Goal: Transaction & Acquisition: Purchase product/service

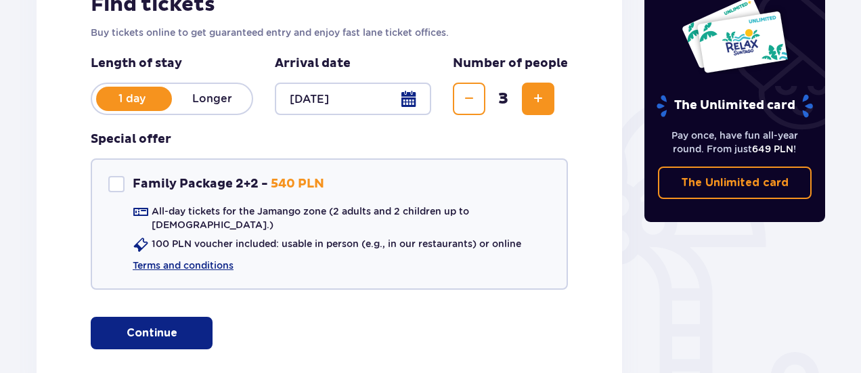
scroll to position [242, 0]
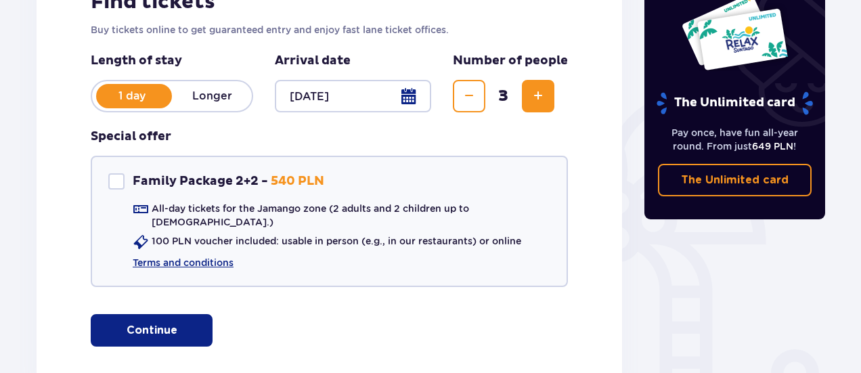
click at [127, 326] on p "Continue" at bounding box center [152, 330] width 51 height 15
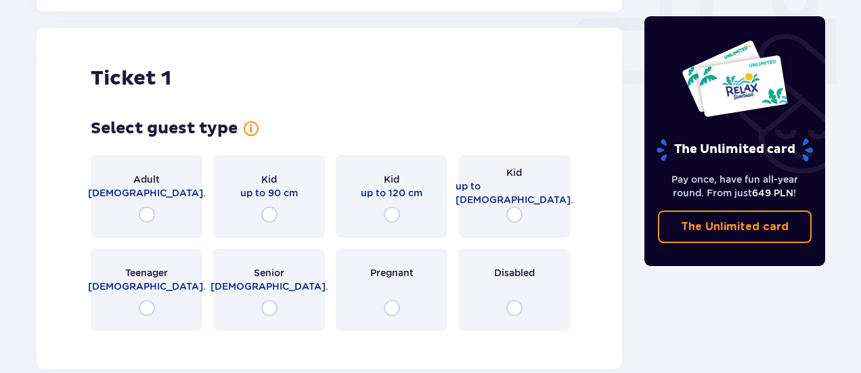
scroll to position [616, 0]
click at [142, 206] on input "radio" at bounding box center [147, 214] width 16 height 16
radio input "true"
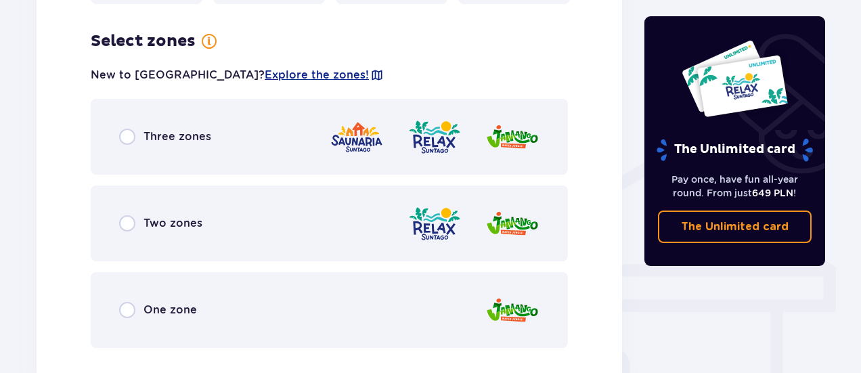
scroll to position [946, 0]
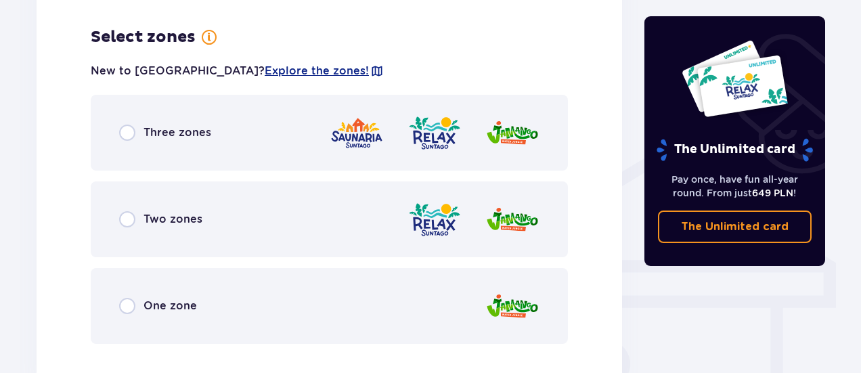
click at [123, 125] on input "radio" at bounding box center [127, 133] width 16 height 16
radio input "true"
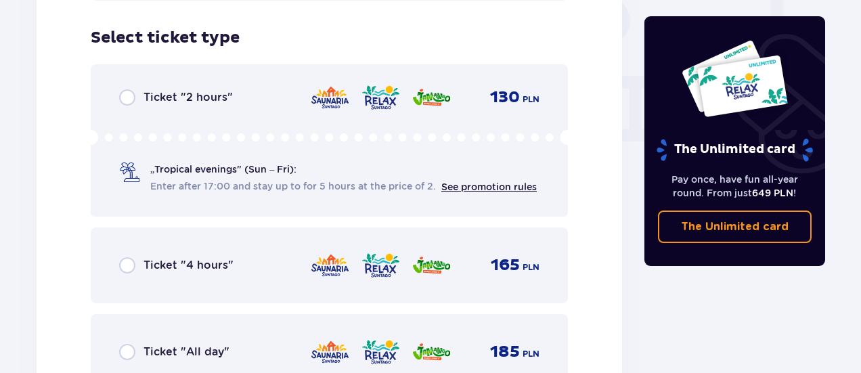
scroll to position [1290, 0]
click at [133, 343] on input "radio" at bounding box center [127, 351] width 16 height 16
radio input "true"
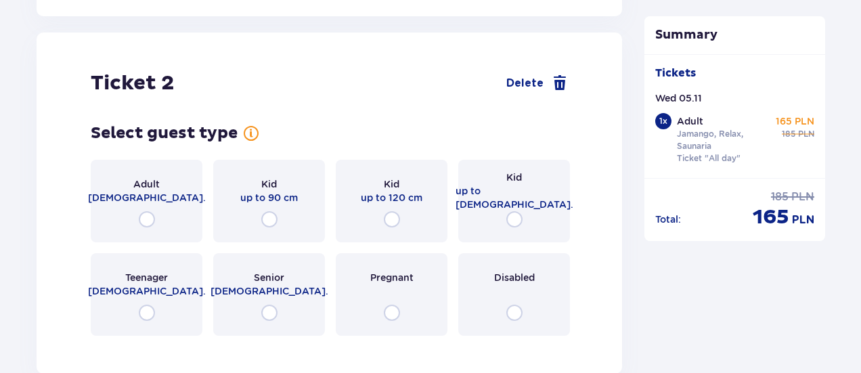
scroll to position [1706, 0]
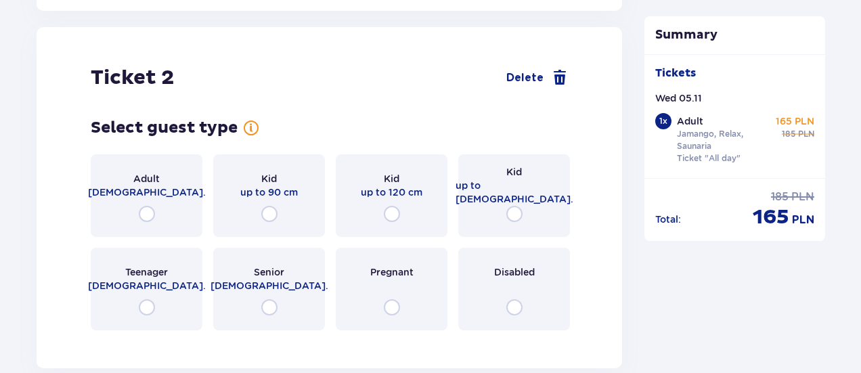
click at [144, 206] on input "radio" at bounding box center [147, 214] width 16 height 16
radio input "true"
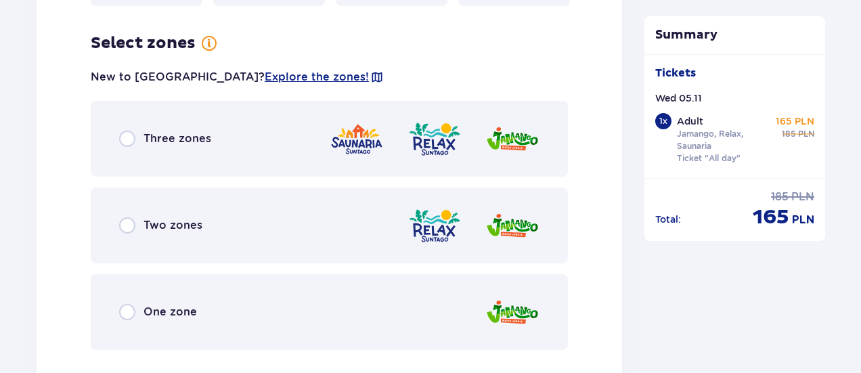
scroll to position [2037, 0]
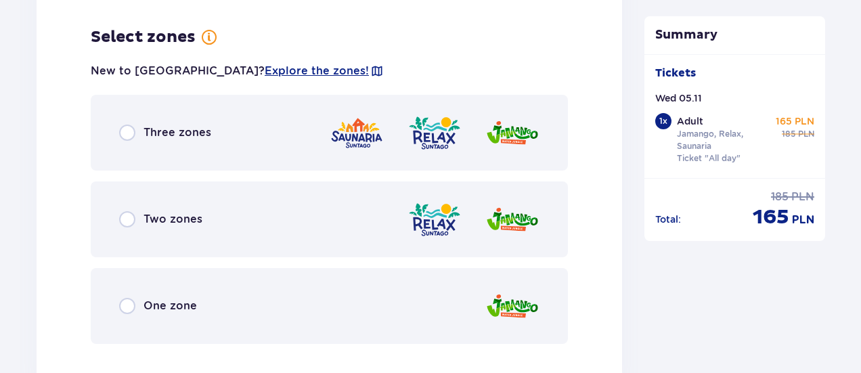
click at [122, 125] on input "radio" at bounding box center [127, 133] width 16 height 16
radio input "true"
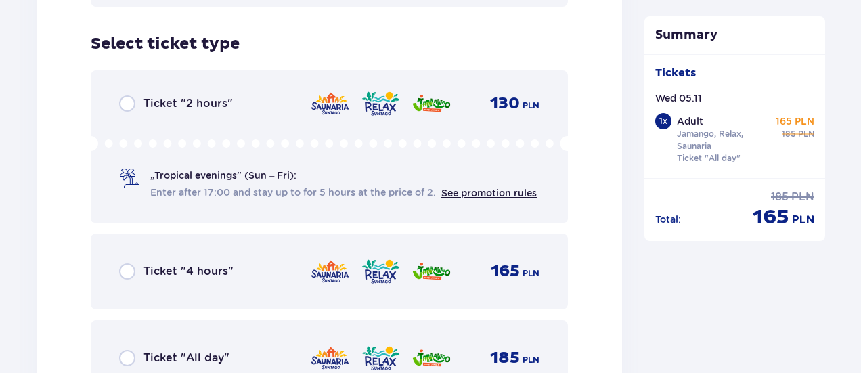
scroll to position [2381, 0]
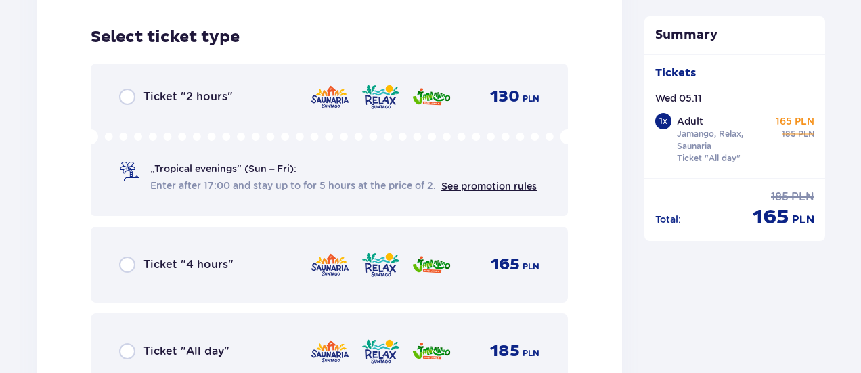
click at [133, 349] on div "Ticket "All day" 185 PLN" at bounding box center [329, 351] width 420 height 28
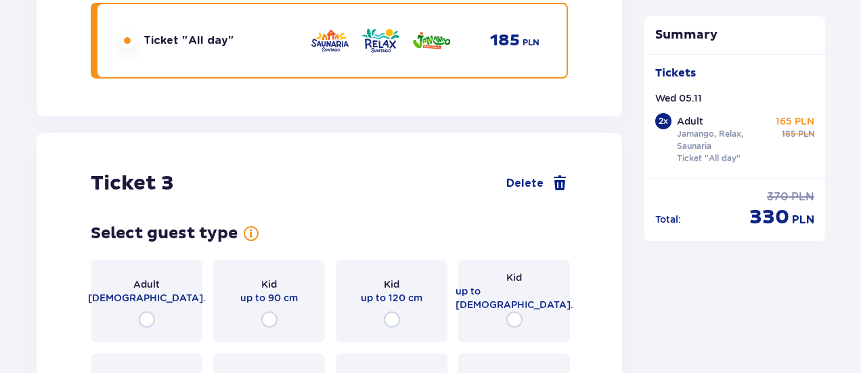
scroll to position [2797, 0]
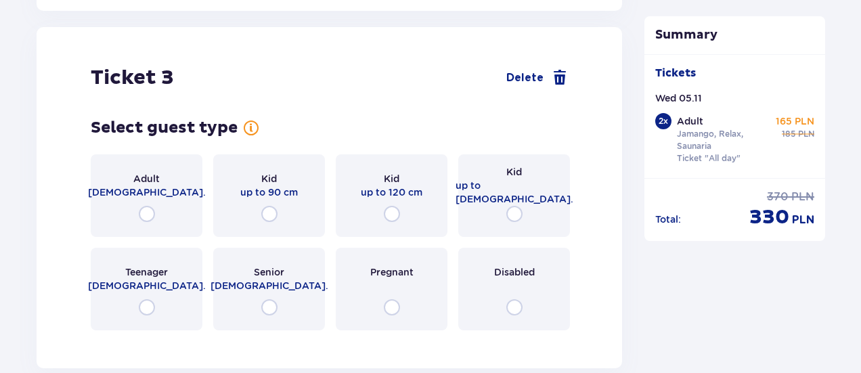
click at [516, 206] on input "radio" at bounding box center [514, 214] width 16 height 16
radio input "true"
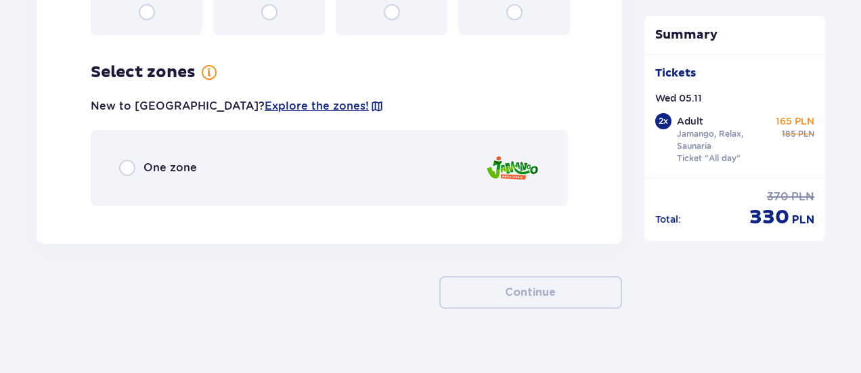
scroll to position [3097, 0]
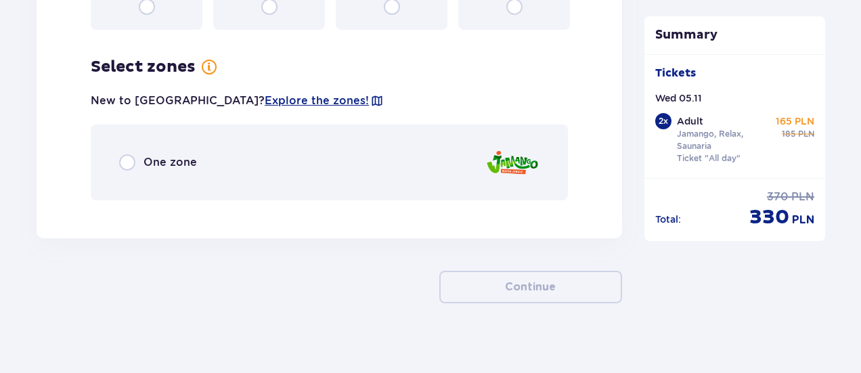
click at [155, 158] on span "One zone" at bounding box center [170, 162] width 53 height 15
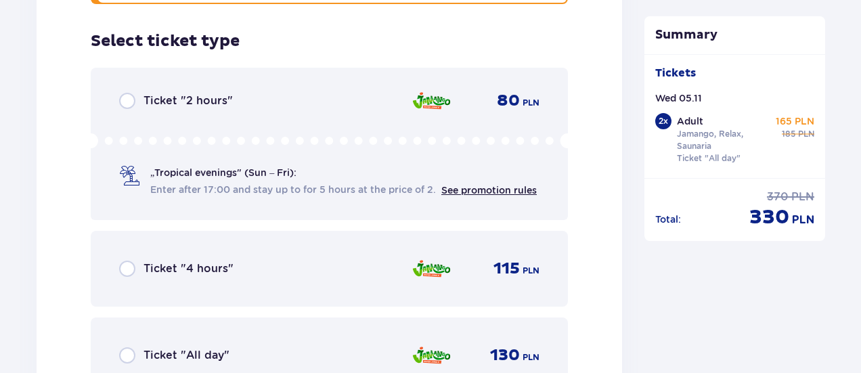
scroll to position [3298, 0]
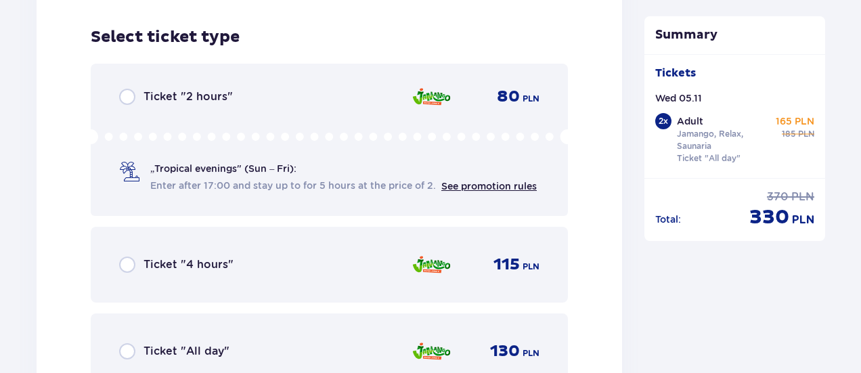
click at [123, 343] on input "radio" at bounding box center [127, 351] width 16 height 16
radio input "true"
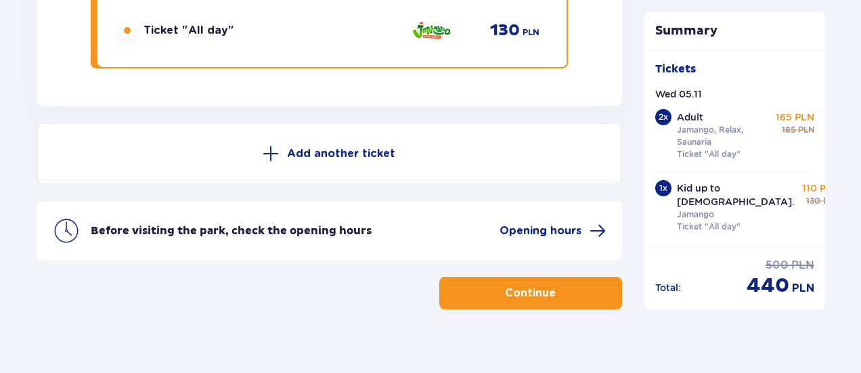
scroll to position [3625, 0]
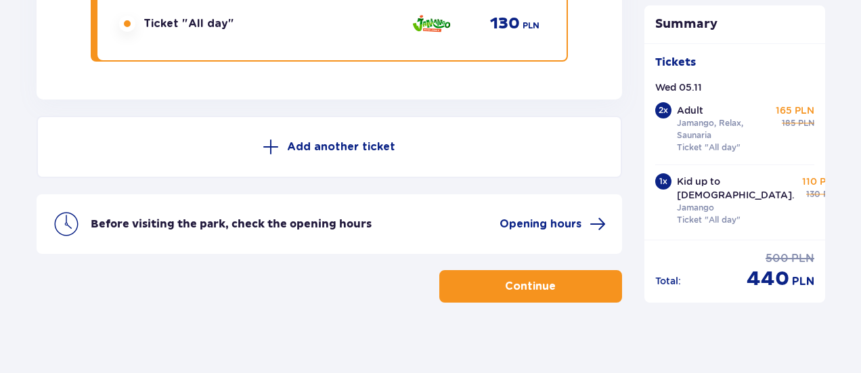
radio input "true"
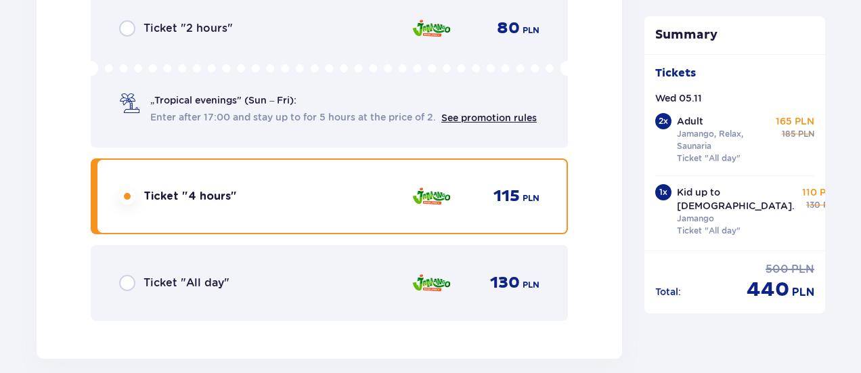
click at [119, 20] on input "radio" at bounding box center [127, 28] width 16 height 16
radio input "true"
click at [119, 275] on input "radio" at bounding box center [127, 283] width 16 height 16
radio input "true"
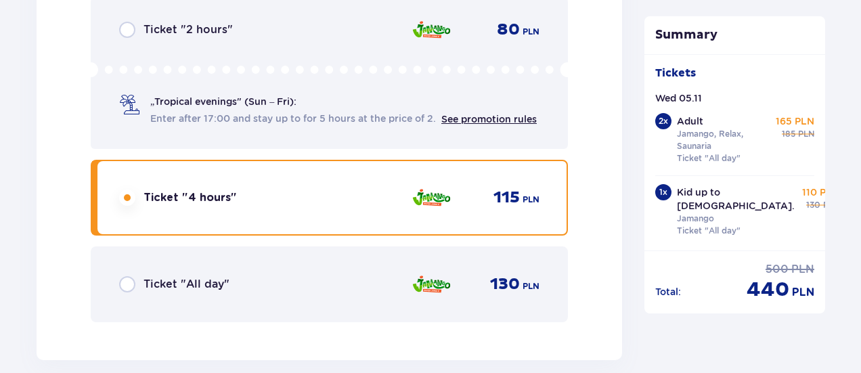
click at [119, 190] on input "radio" at bounding box center [127, 198] width 16 height 16
radio input "true"
click at [119, 22] on input "radio" at bounding box center [127, 30] width 16 height 16
radio input "true"
radio input "false"
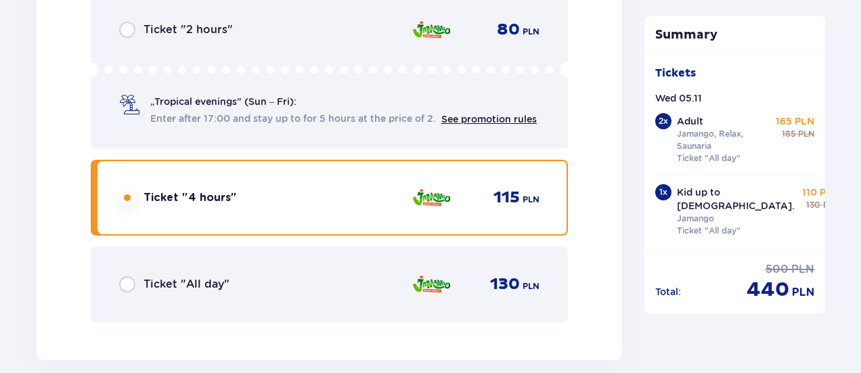
click at [119, 276] on input "radio" at bounding box center [127, 284] width 16 height 16
radio input "true"
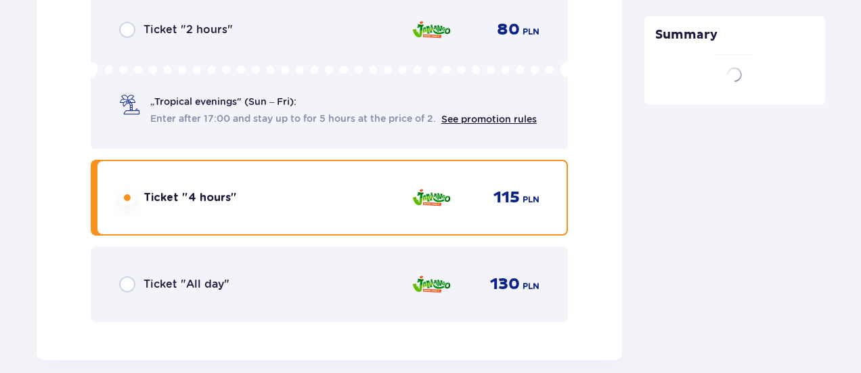
click at [119, 190] on input "radio" at bounding box center [127, 198] width 16 height 16
radio input "true"
click at [119, 22] on input "radio" at bounding box center [127, 30] width 16 height 16
radio input "true"
click at [119, 276] on input "radio" at bounding box center [127, 284] width 16 height 16
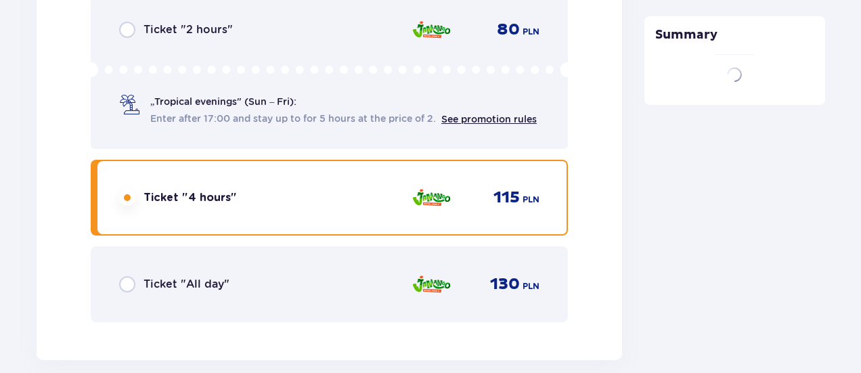
radio input "true"
click at [119, 190] on input "radio" at bounding box center [127, 198] width 16 height 16
radio input "true"
click at [119, 22] on input "radio" at bounding box center [127, 30] width 16 height 16
radio input "true"
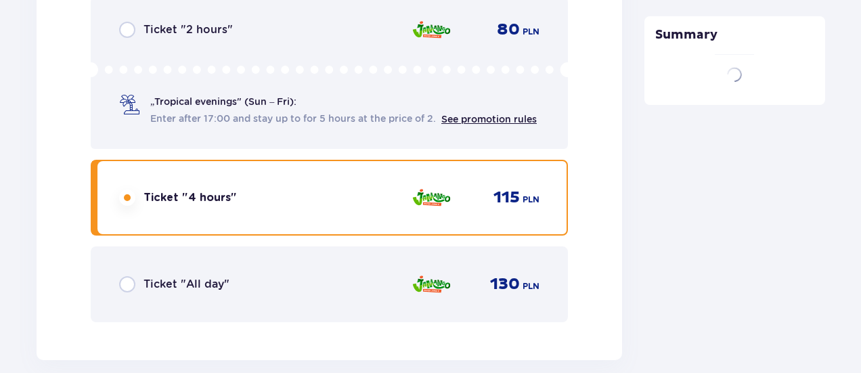
click at [119, 276] on input "radio" at bounding box center [127, 284] width 16 height 16
radio input "true"
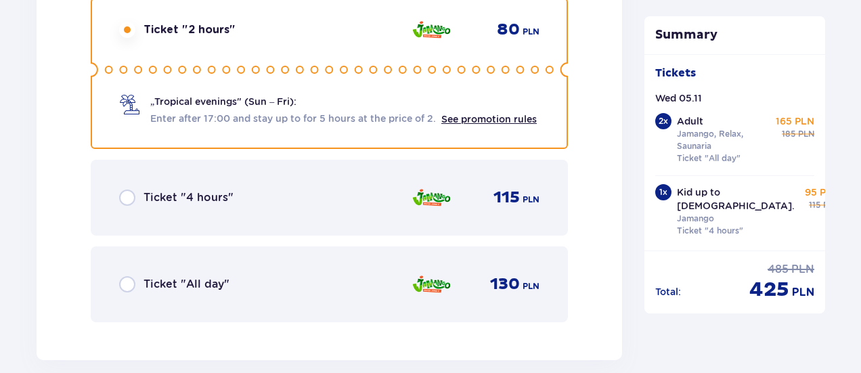
radio input "false"
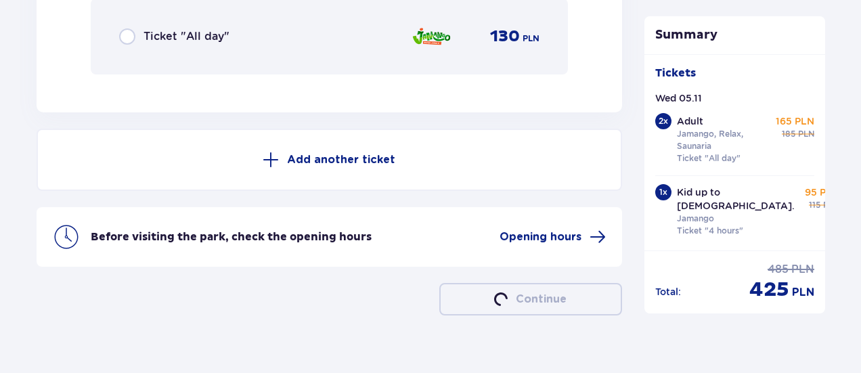
radio input "true"
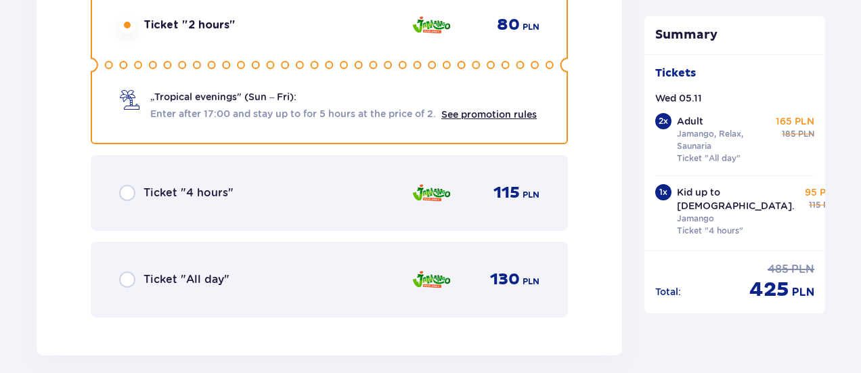
click at [119, 17] on input "radio" at bounding box center [127, 25] width 16 height 16
radio input "true"
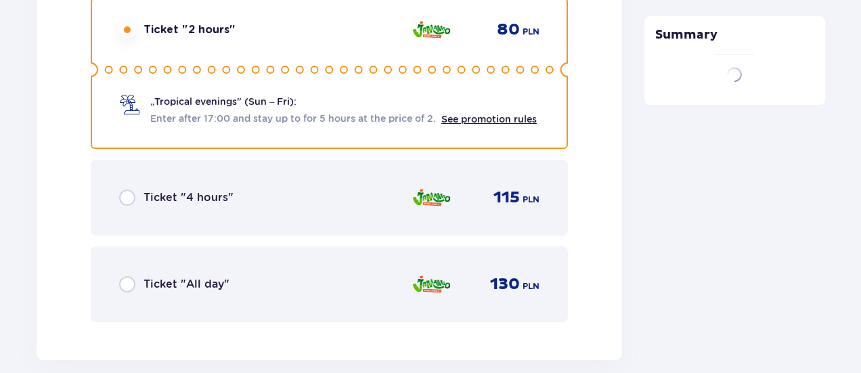
click at [119, 276] on input "radio" at bounding box center [127, 284] width 16 height 16
radio input "true"
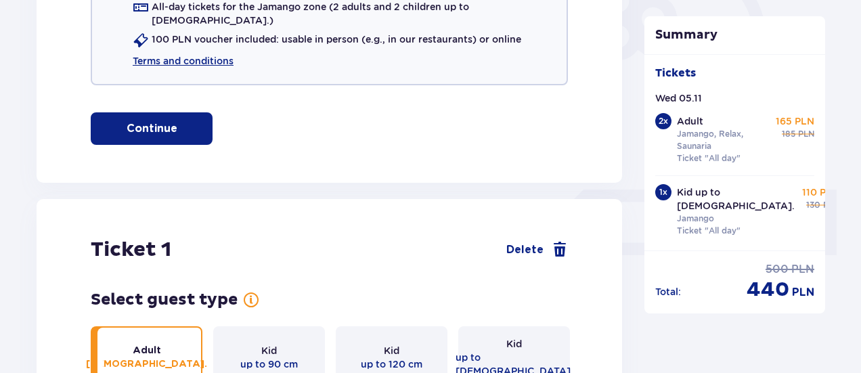
scroll to position [0, 0]
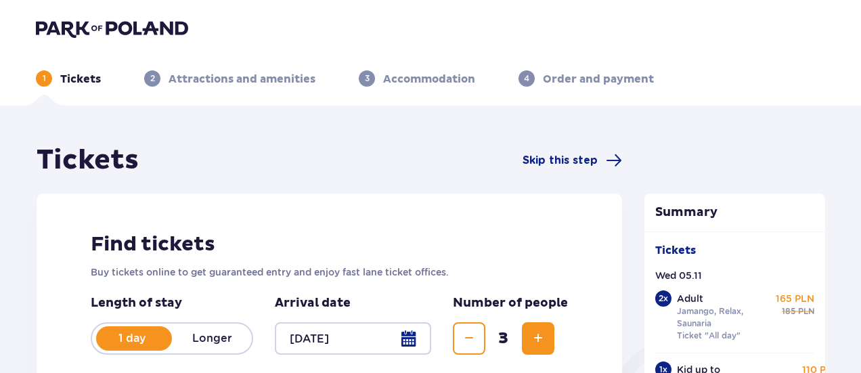
click at [210, 79] on p "Attractions and amenities" at bounding box center [242, 79] width 147 height 15
click at [50, 28] on img at bounding box center [112, 28] width 152 height 19
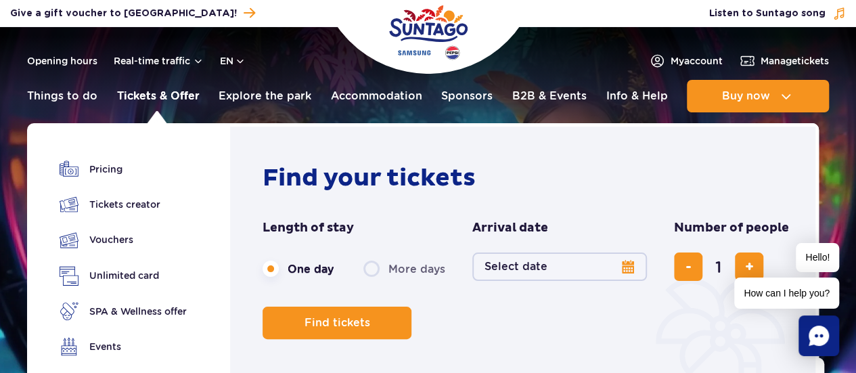
click at [144, 96] on link "Tickets & Offer" at bounding box center [158, 96] width 83 height 32
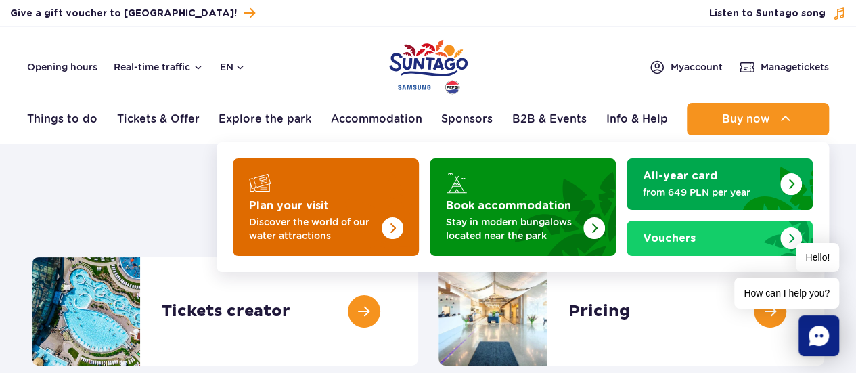
click at [395, 225] on img "Plan your visit" at bounding box center [393, 228] width 22 height 22
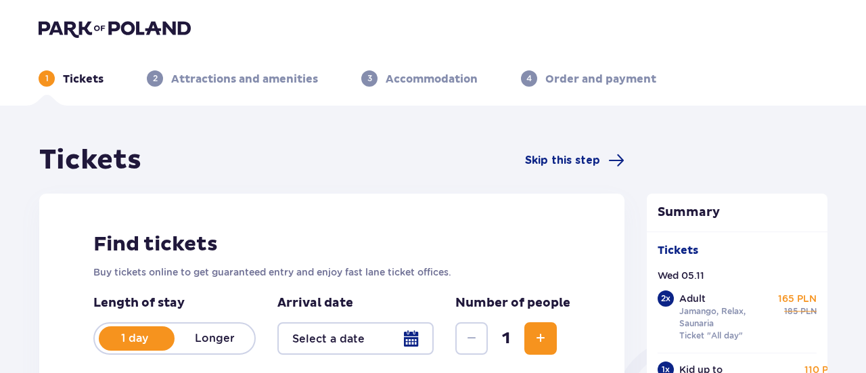
type input "[DATE]"
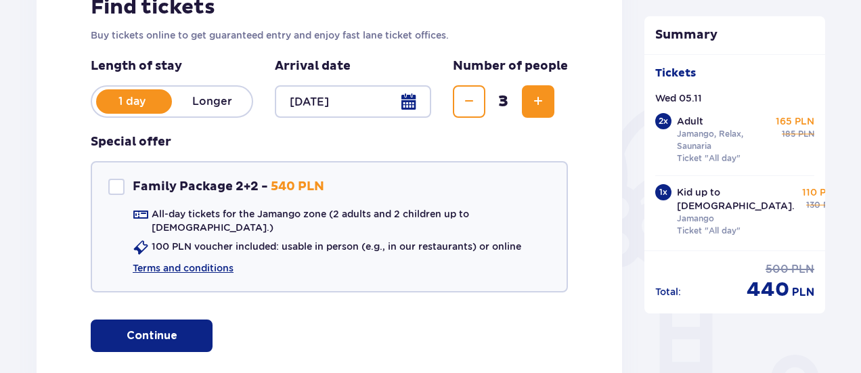
scroll to position [242, 0]
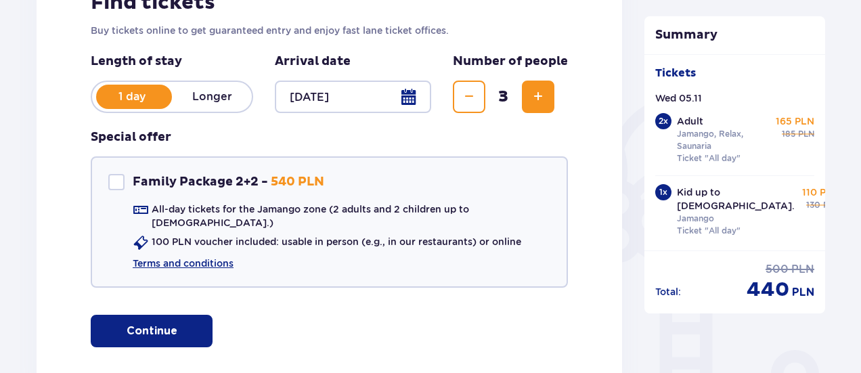
click at [464, 104] on span "Decrease" at bounding box center [469, 97] width 16 height 16
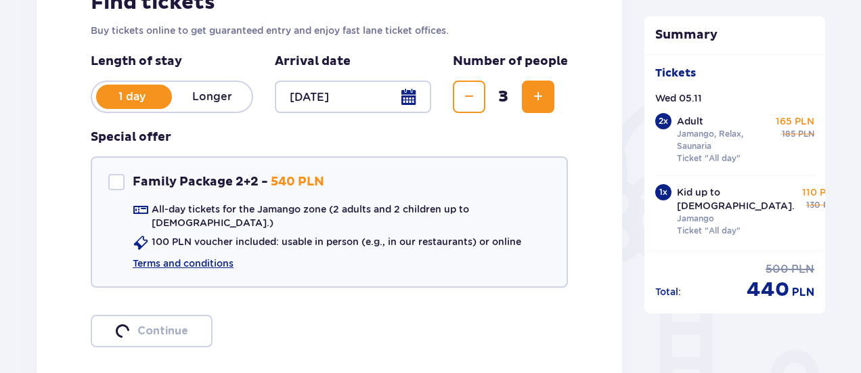
click at [464, 104] on span "Decrease" at bounding box center [469, 97] width 16 height 16
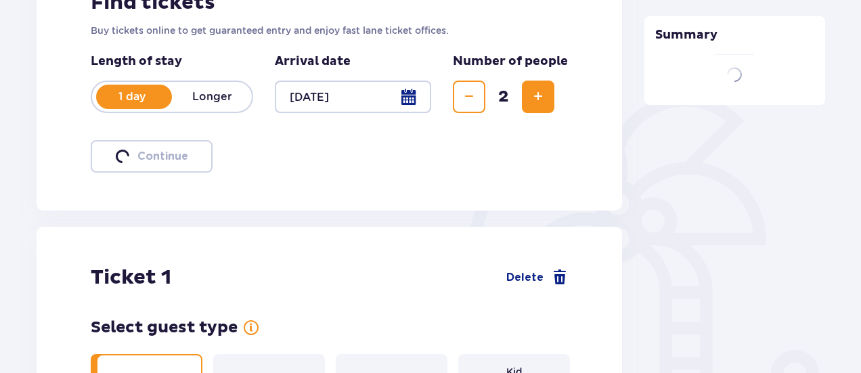
click at [464, 104] on span "Decrease" at bounding box center [469, 97] width 16 height 16
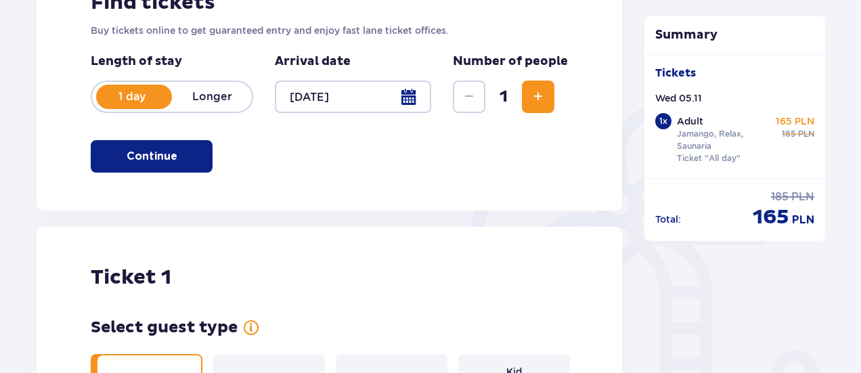
click at [542, 97] on span "Increase" at bounding box center [538, 97] width 16 height 16
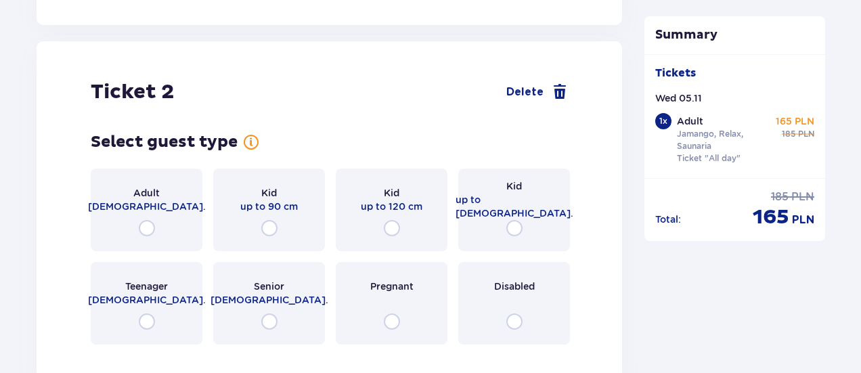
scroll to position [1543, 0]
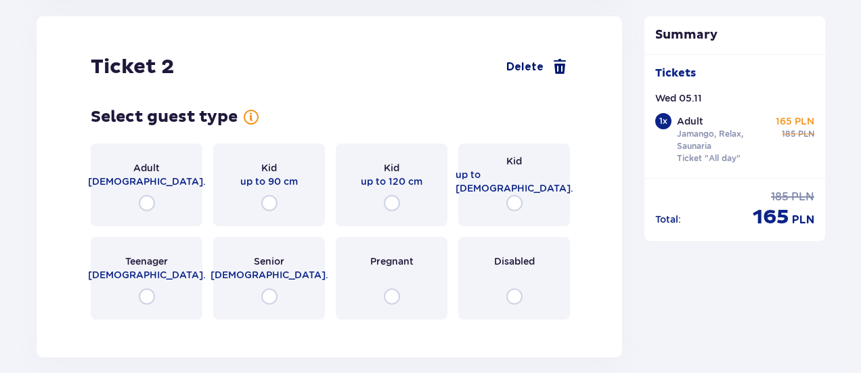
click at [555, 74] on span at bounding box center [560, 67] width 16 height 16
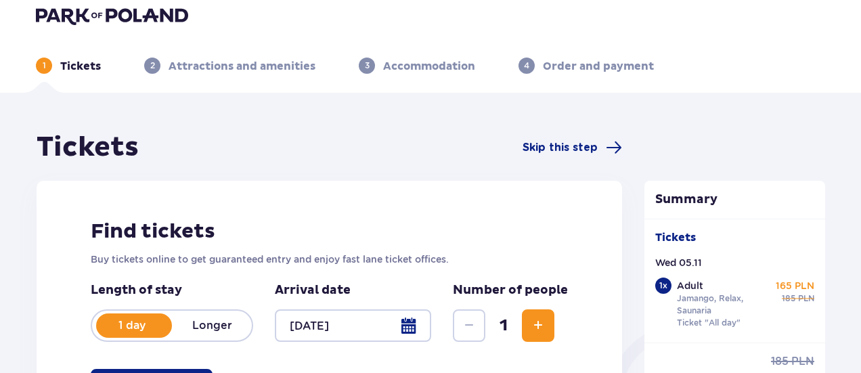
scroll to position [4, 0]
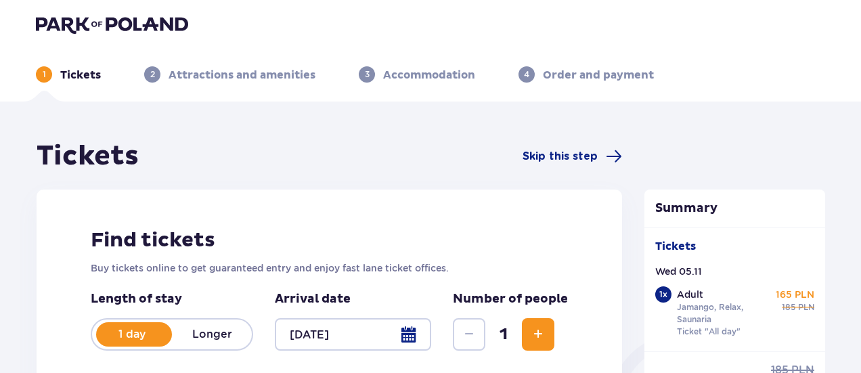
click at [537, 332] on span "Increase" at bounding box center [538, 334] width 16 height 16
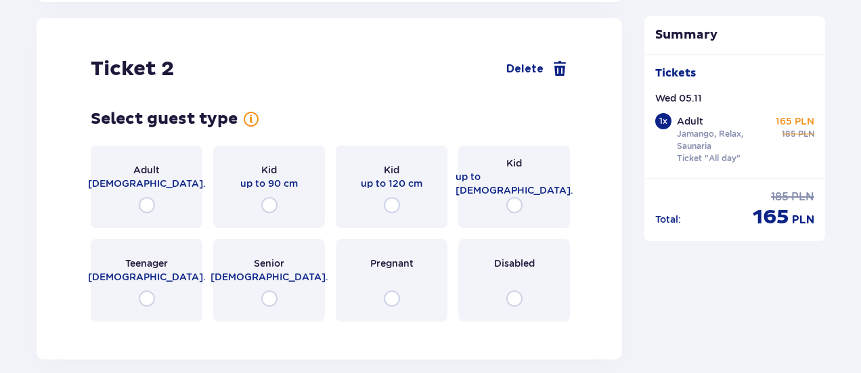
scroll to position [1543, 0]
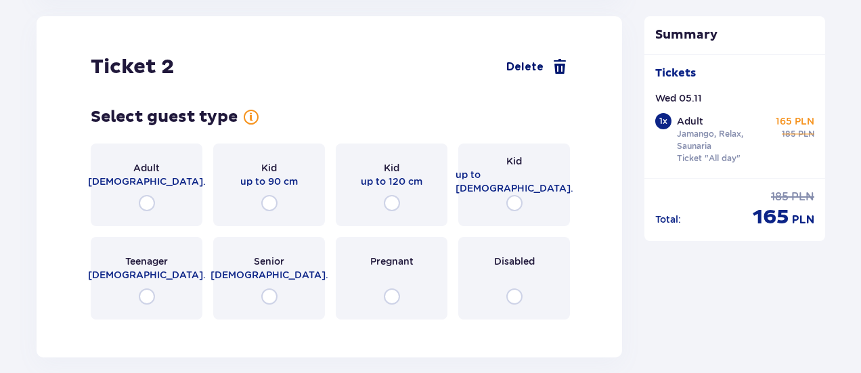
click at [529, 67] on span "Delete" at bounding box center [524, 67] width 37 height 15
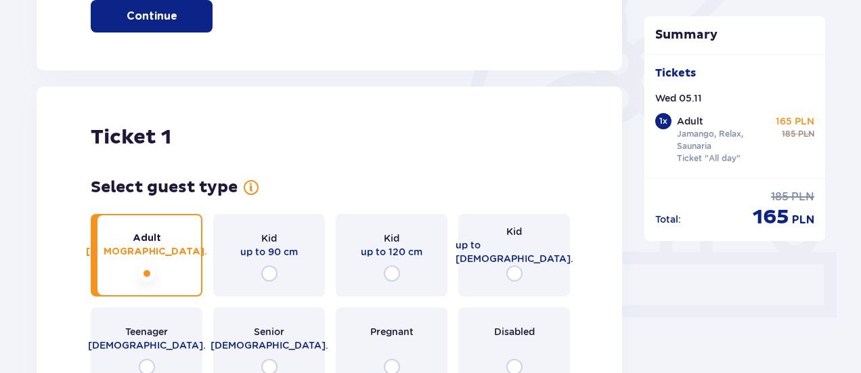
scroll to position [243, 0]
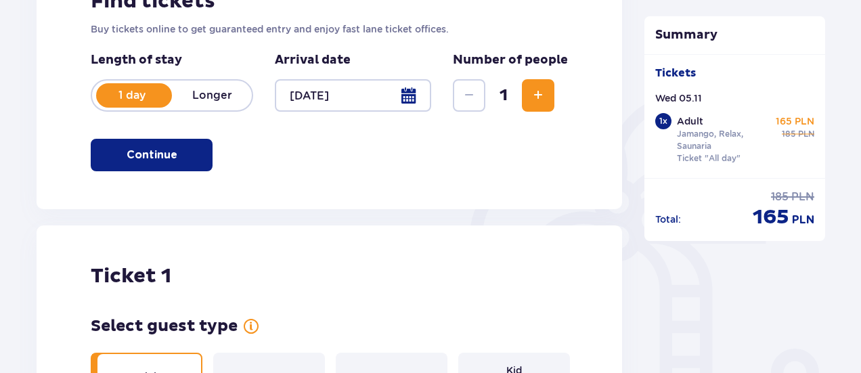
click at [543, 91] on span "Increase" at bounding box center [538, 95] width 16 height 16
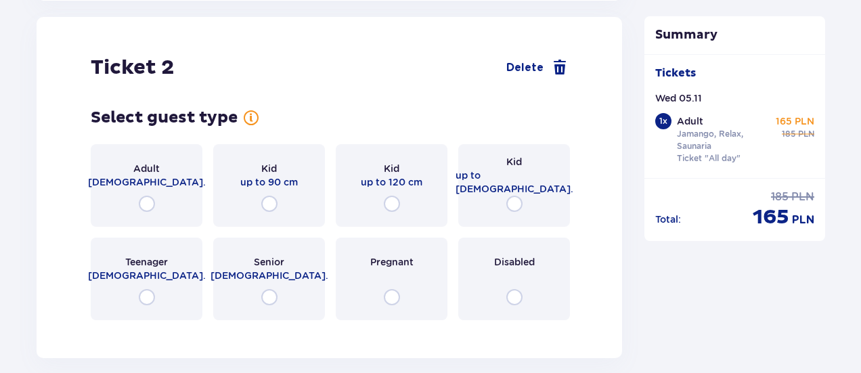
scroll to position [1543, 0]
click at [531, 63] on span "Delete" at bounding box center [524, 67] width 37 height 15
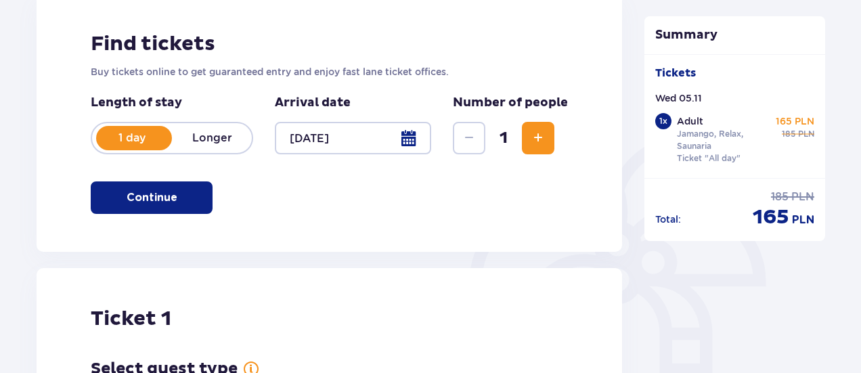
scroll to position [119, 0]
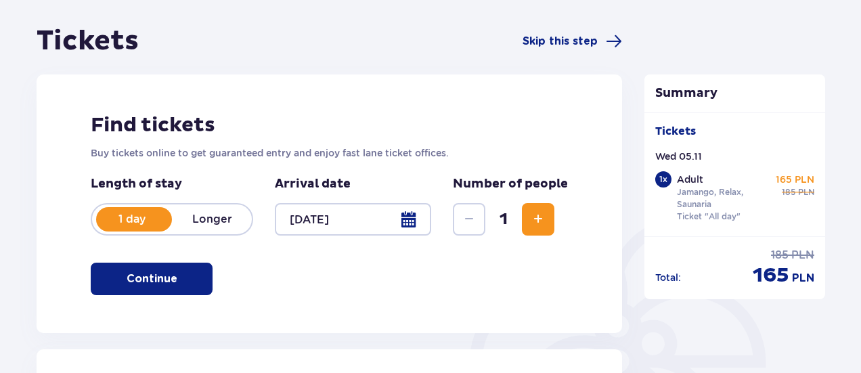
click at [539, 220] on span "Increase" at bounding box center [538, 219] width 16 height 16
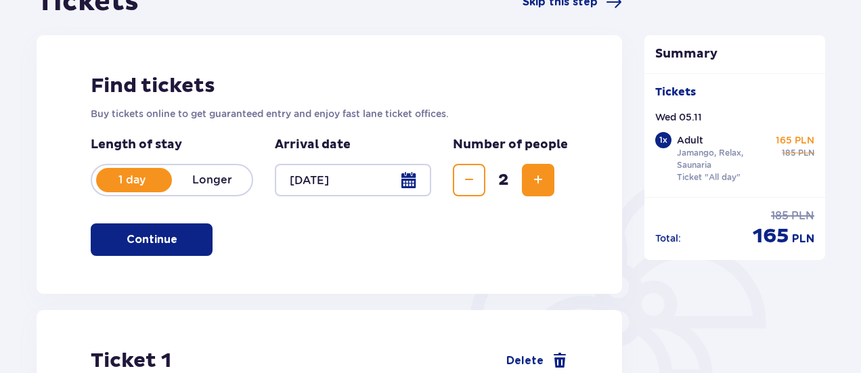
scroll to position [9, 0]
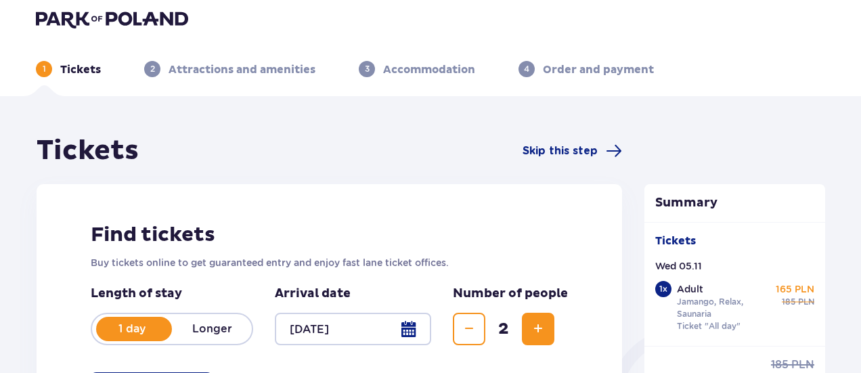
click at [540, 333] on span "Increase" at bounding box center [538, 329] width 16 height 16
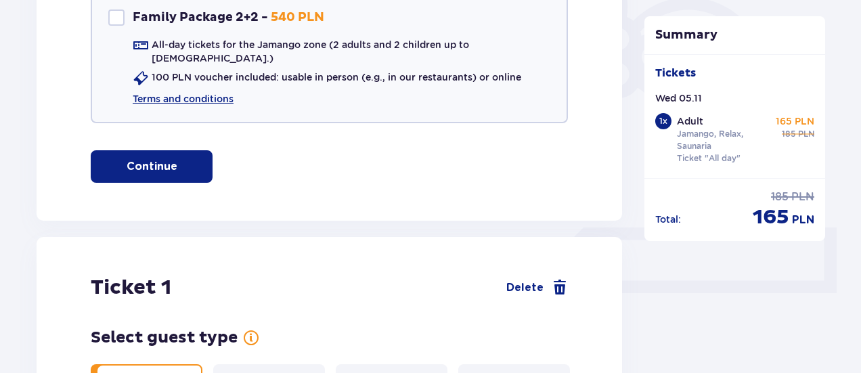
scroll to position [410, 0]
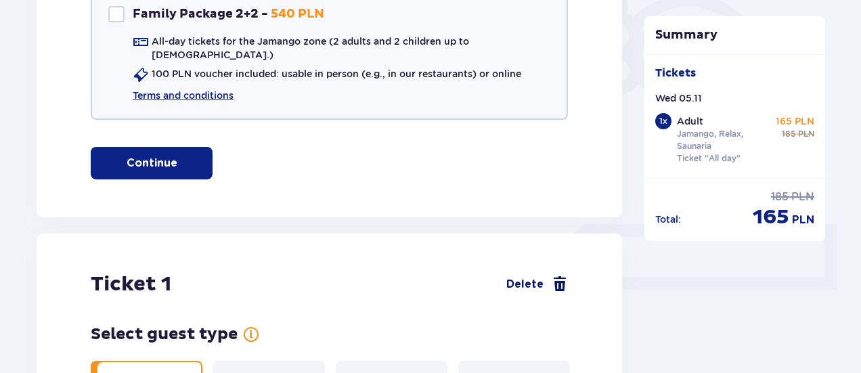
click at [532, 277] on span "Delete" at bounding box center [524, 284] width 37 height 15
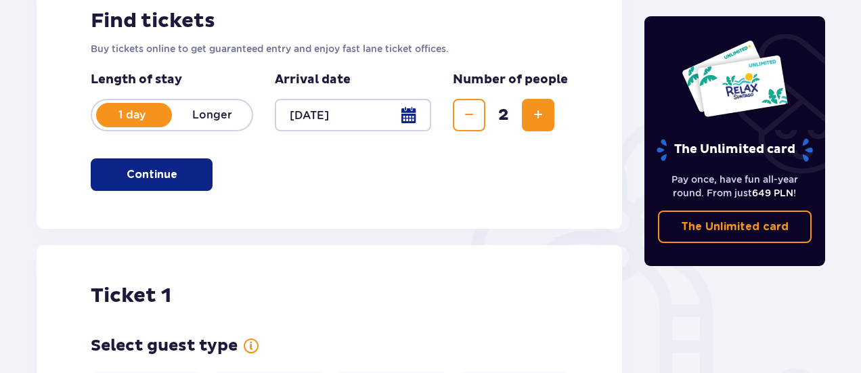
scroll to position [0, 0]
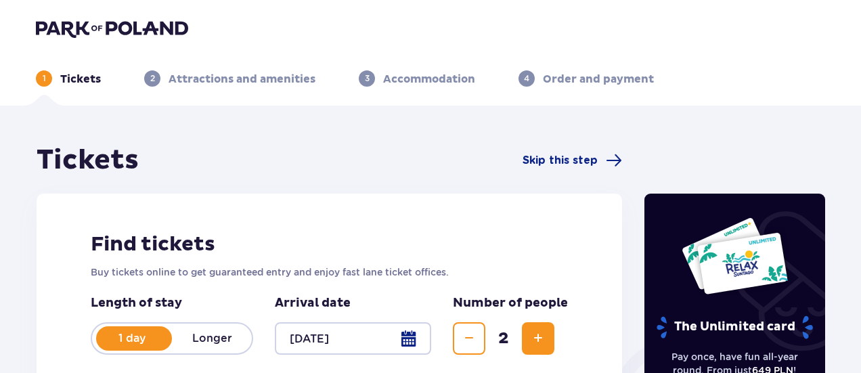
click at [542, 328] on button "Increase" at bounding box center [538, 338] width 32 height 32
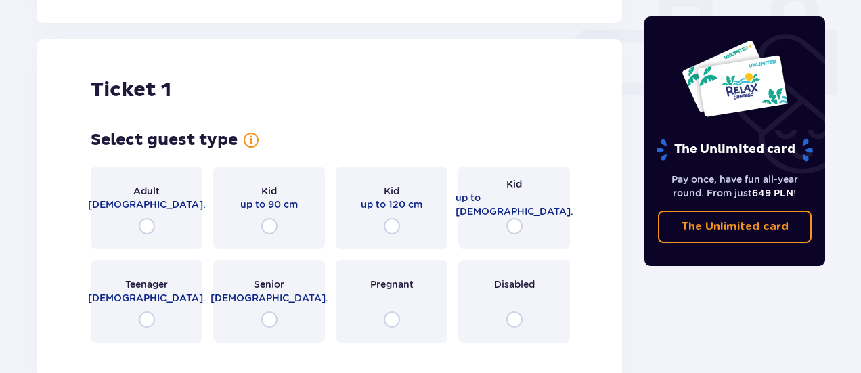
scroll to position [616, 0]
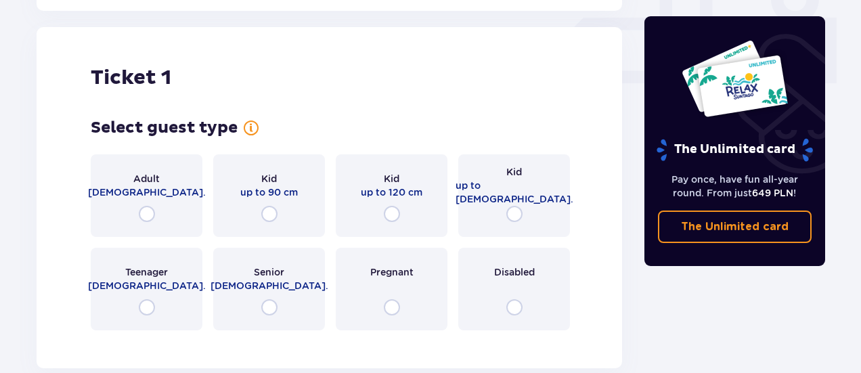
click at [150, 206] on input "radio" at bounding box center [147, 214] width 16 height 16
radio input "true"
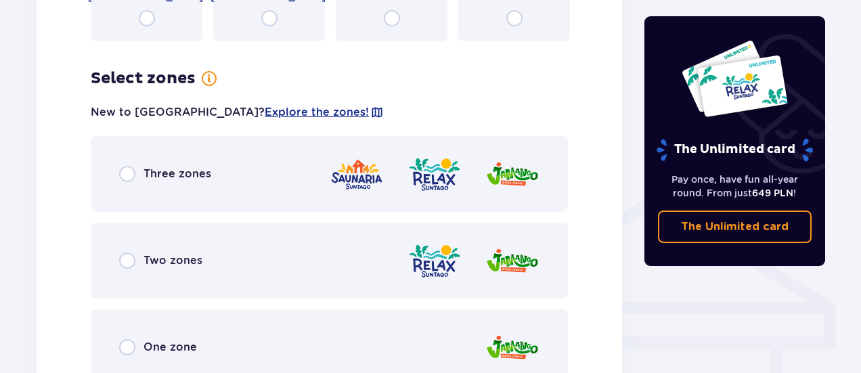
scroll to position [946, 0]
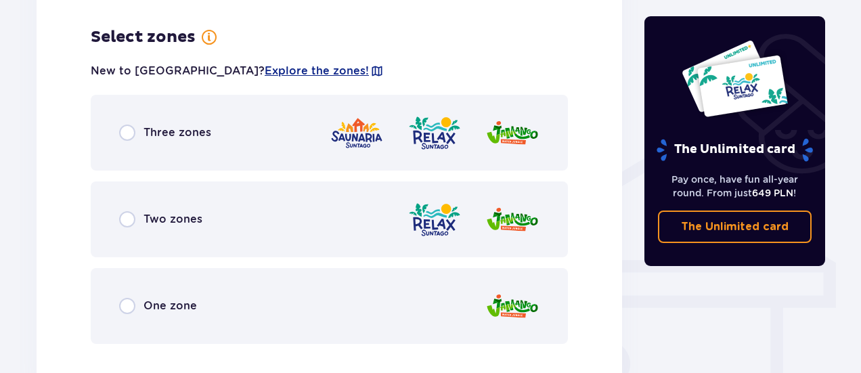
click at [130, 298] on input "radio" at bounding box center [127, 306] width 16 height 16
radio input "true"
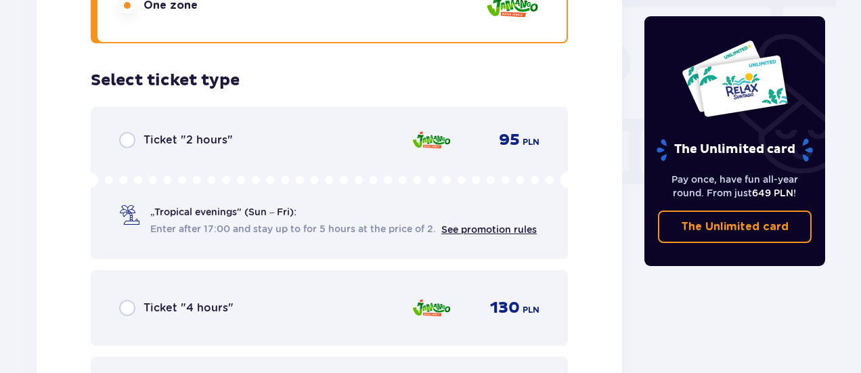
scroll to position [1290, 0]
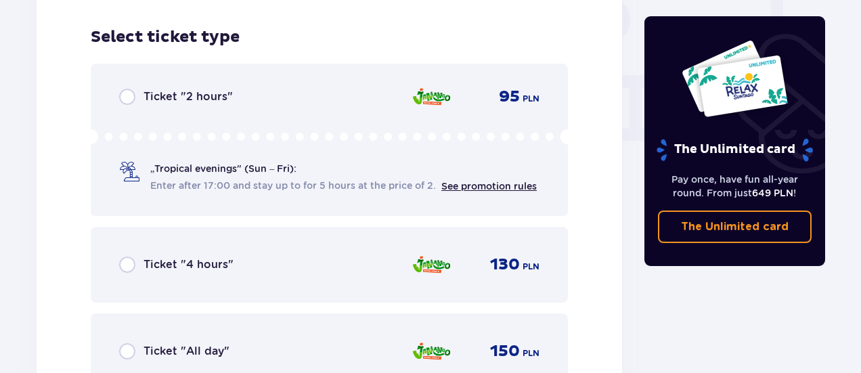
click at [128, 343] on input "radio" at bounding box center [127, 351] width 16 height 16
radio input "true"
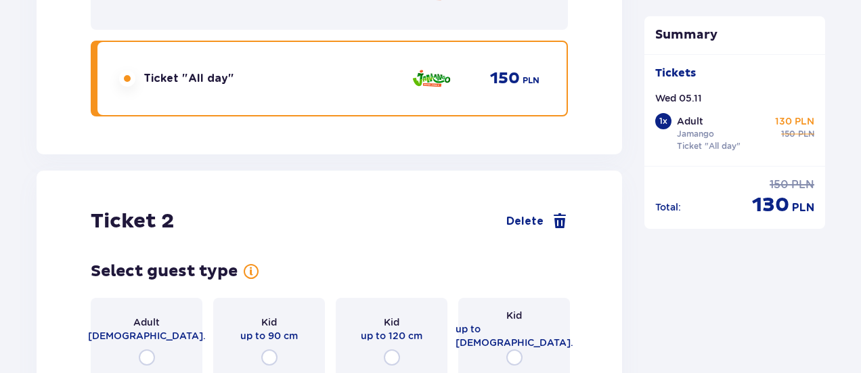
scroll to position [1706, 0]
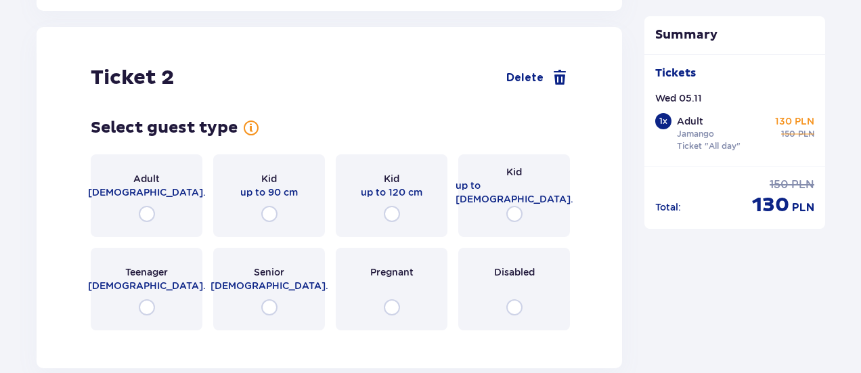
click at [148, 208] on input "radio" at bounding box center [147, 214] width 16 height 16
radio input "true"
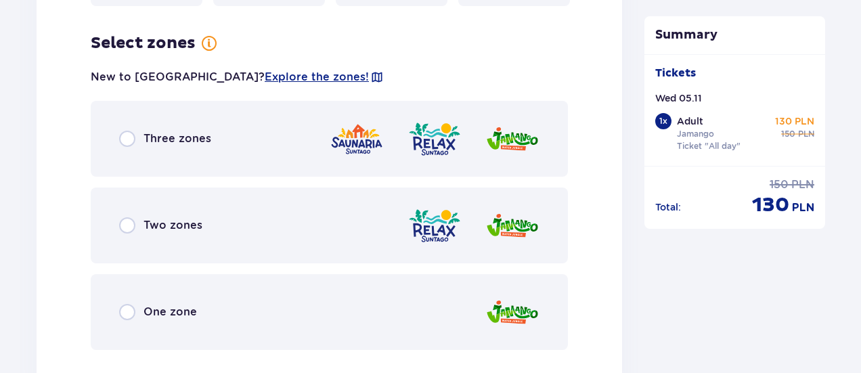
scroll to position [2037, 0]
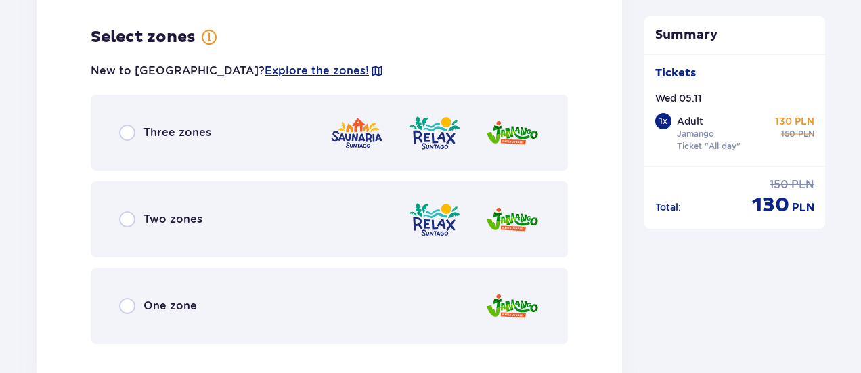
click at [126, 127] on input "radio" at bounding box center [127, 133] width 16 height 16
radio input "true"
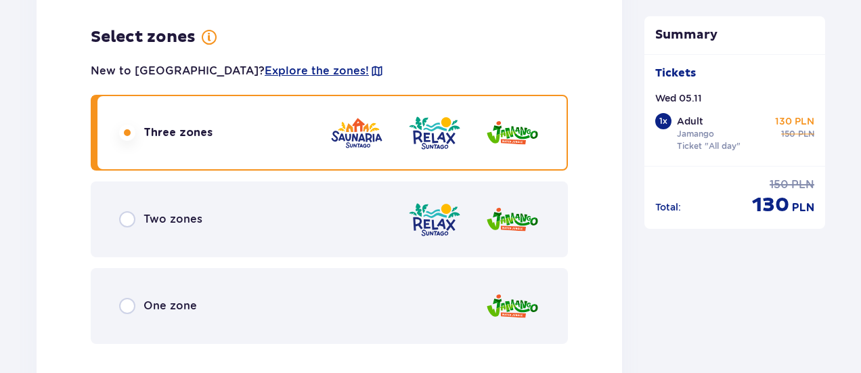
click at [126, 127] on input "radio" at bounding box center [127, 133] width 16 height 16
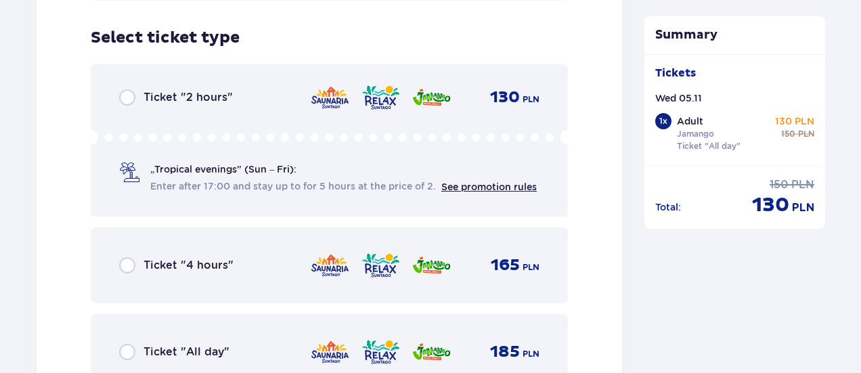
scroll to position [2381, 0]
click at [122, 343] on input "radio" at bounding box center [127, 351] width 16 height 16
radio input "true"
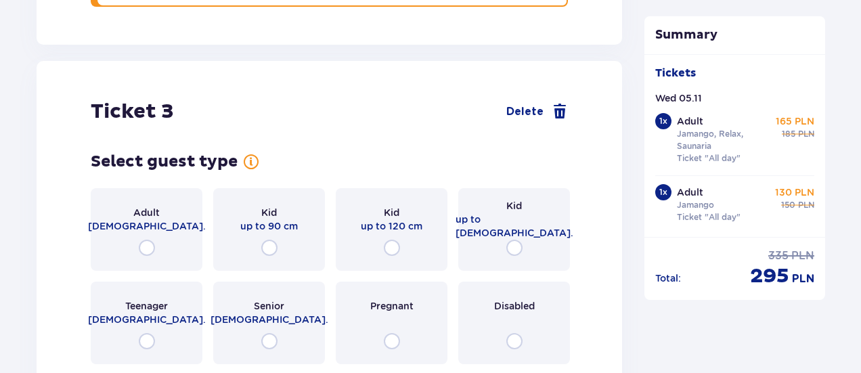
scroll to position [2797, 0]
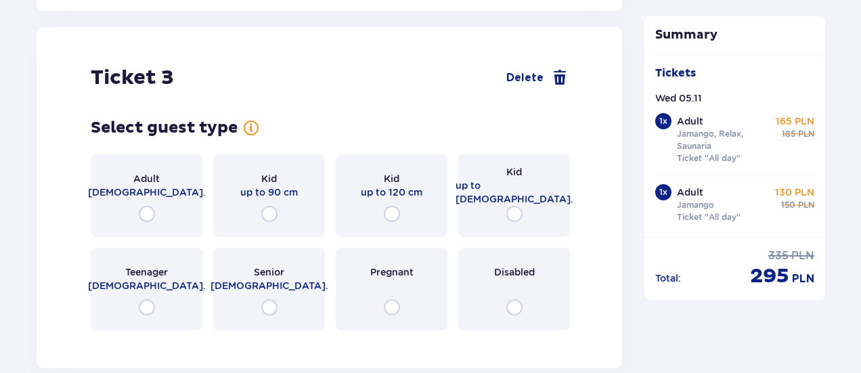
click at [520, 206] on input "radio" at bounding box center [514, 214] width 16 height 16
radio input "true"
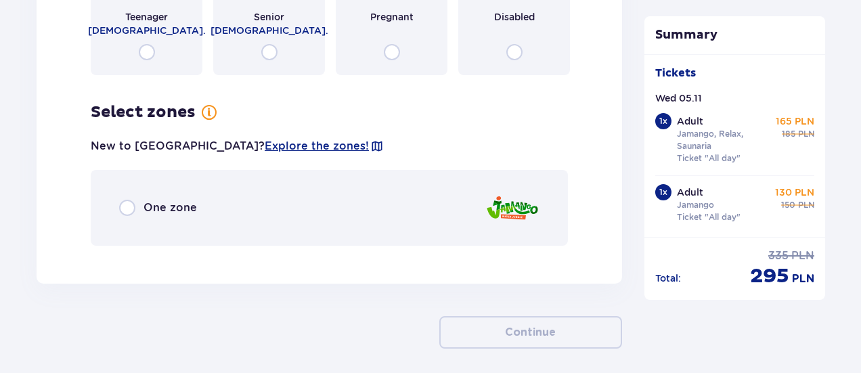
scroll to position [3097, 0]
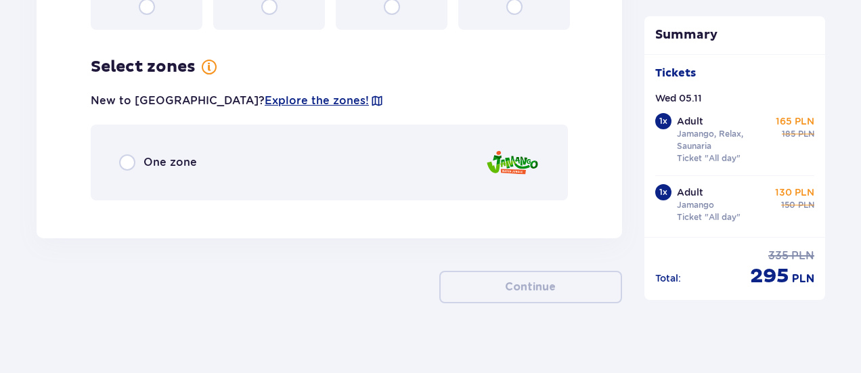
click at [125, 158] on input "radio" at bounding box center [127, 162] width 16 height 16
radio input "true"
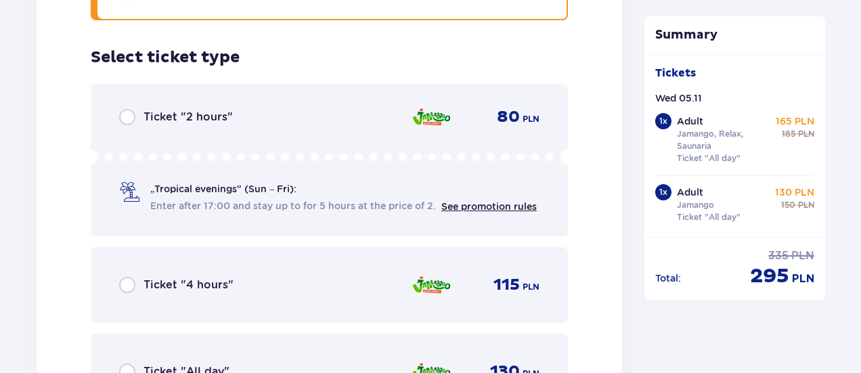
scroll to position [3298, 0]
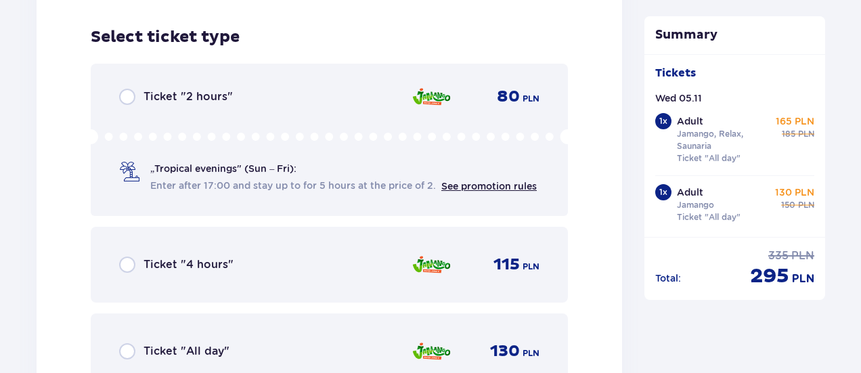
click at [127, 343] on input "radio" at bounding box center [127, 351] width 16 height 16
radio input "true"
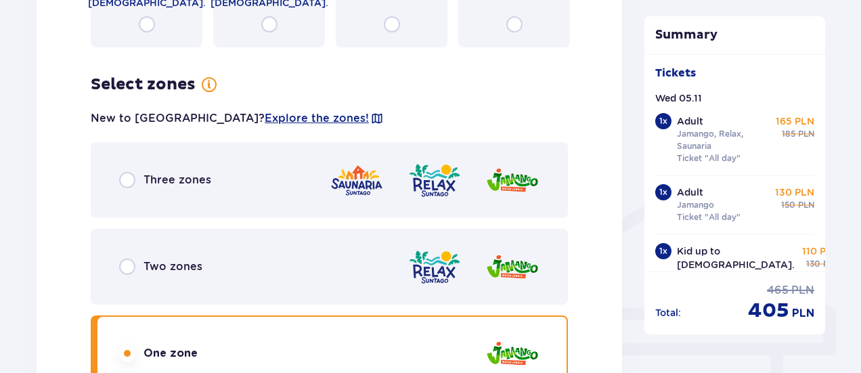
scroll to position [0, 0]
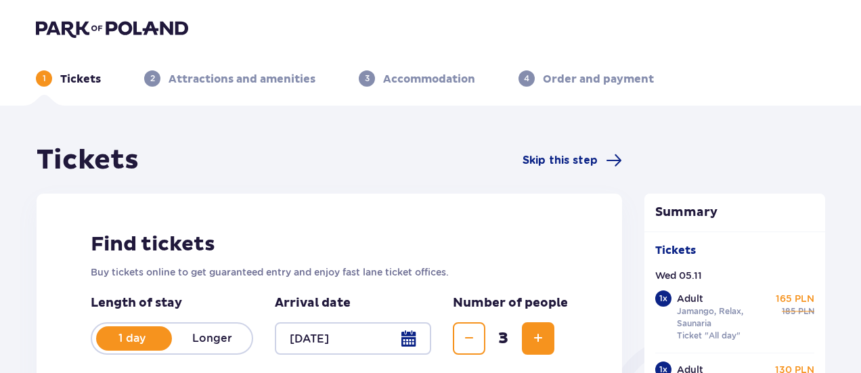
click at [152, 28] on img at bounding box center [112, 28] width 152 height 19
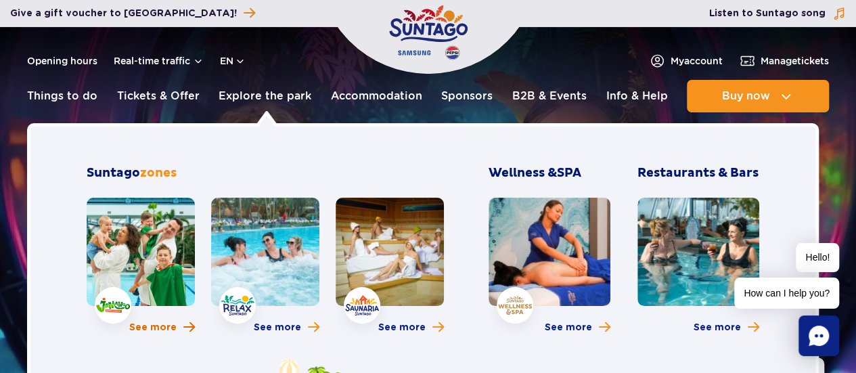
click at [164, 330] on span "See more" at bounding box center [152, 328] width 47 height 14
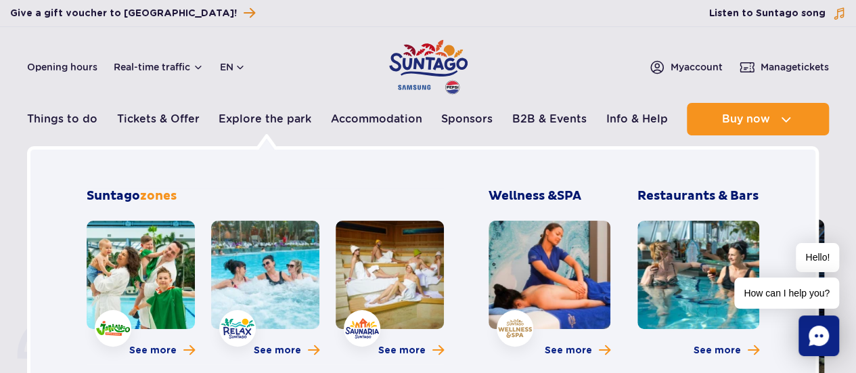
click at [255, 291] on link at bounding box center [265, 275] width 108 height 108
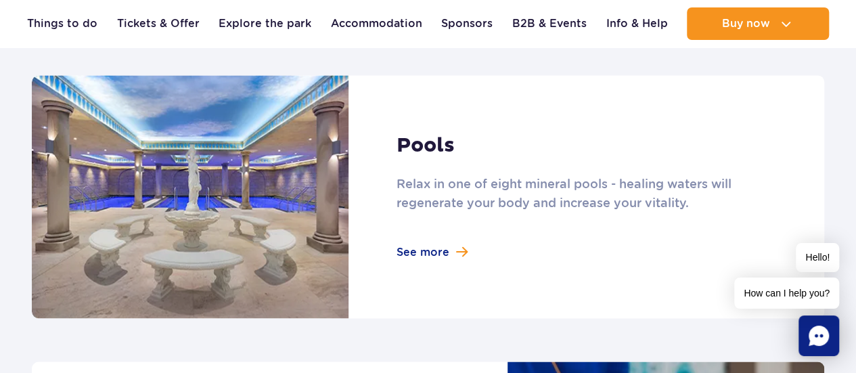
scroll to position [898, 0]
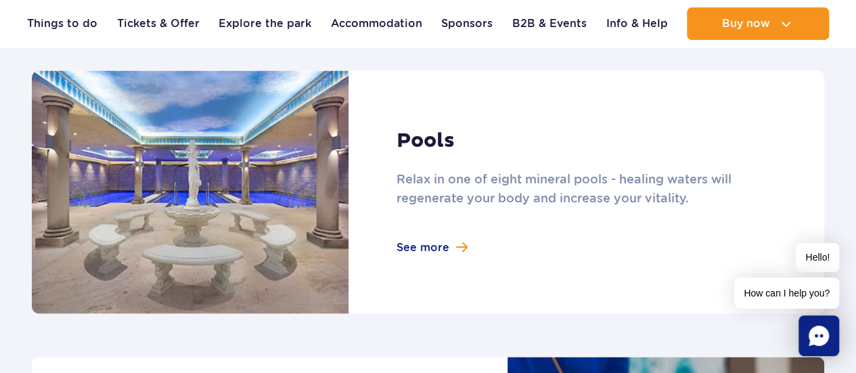
click at [439, 255] on link at bounding box center [428, 191] width 793 height 243
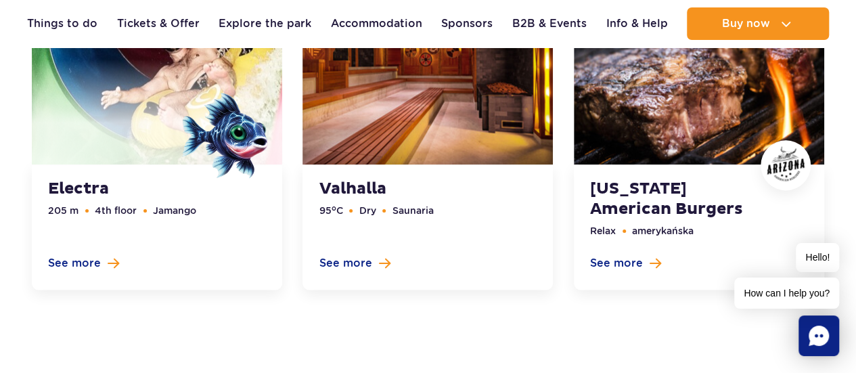
scroll to position [3356, 0]
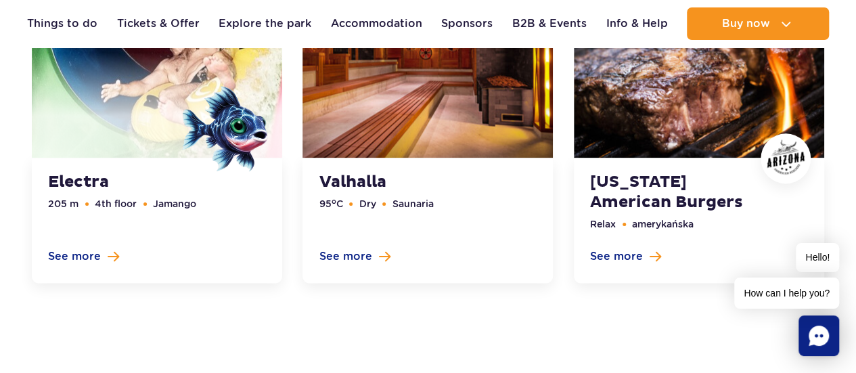
click at [636, 248] on link at bounding box center [699, 115] width 250 height 338
